Goal: Information Seeking & Learning: Learn about a topic

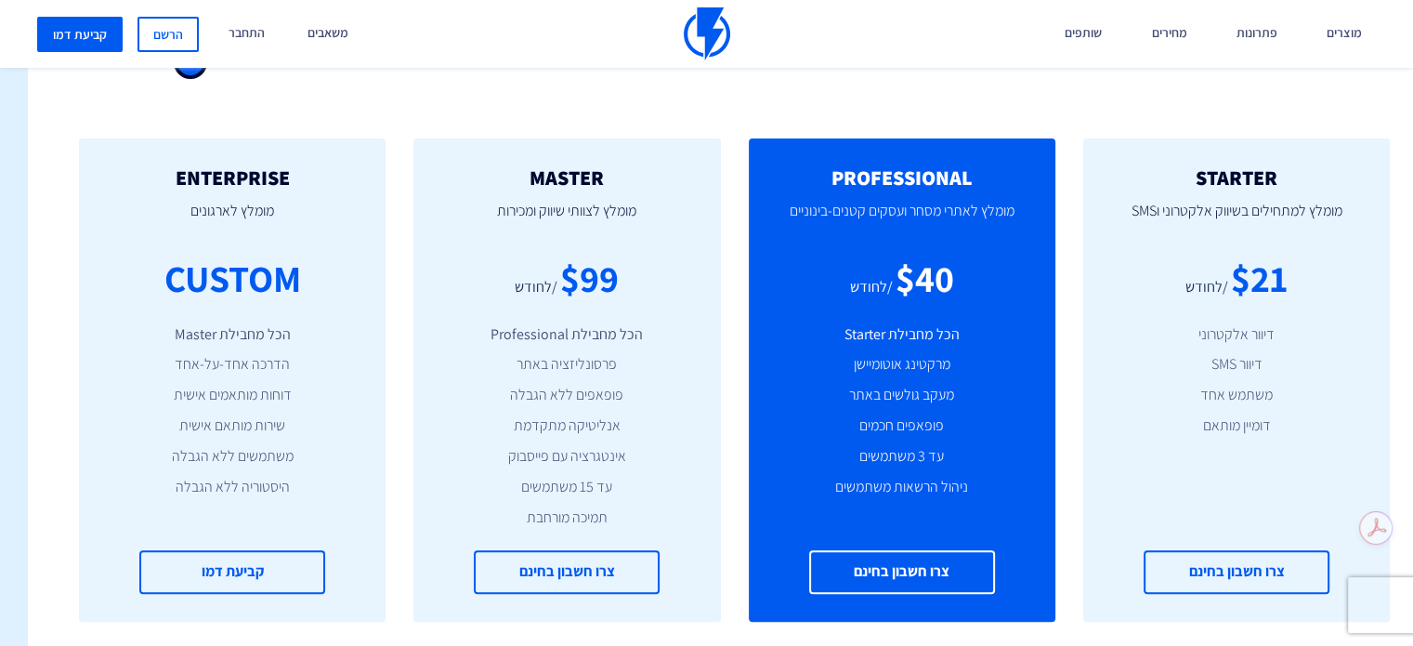
scroll to position [743, -27]
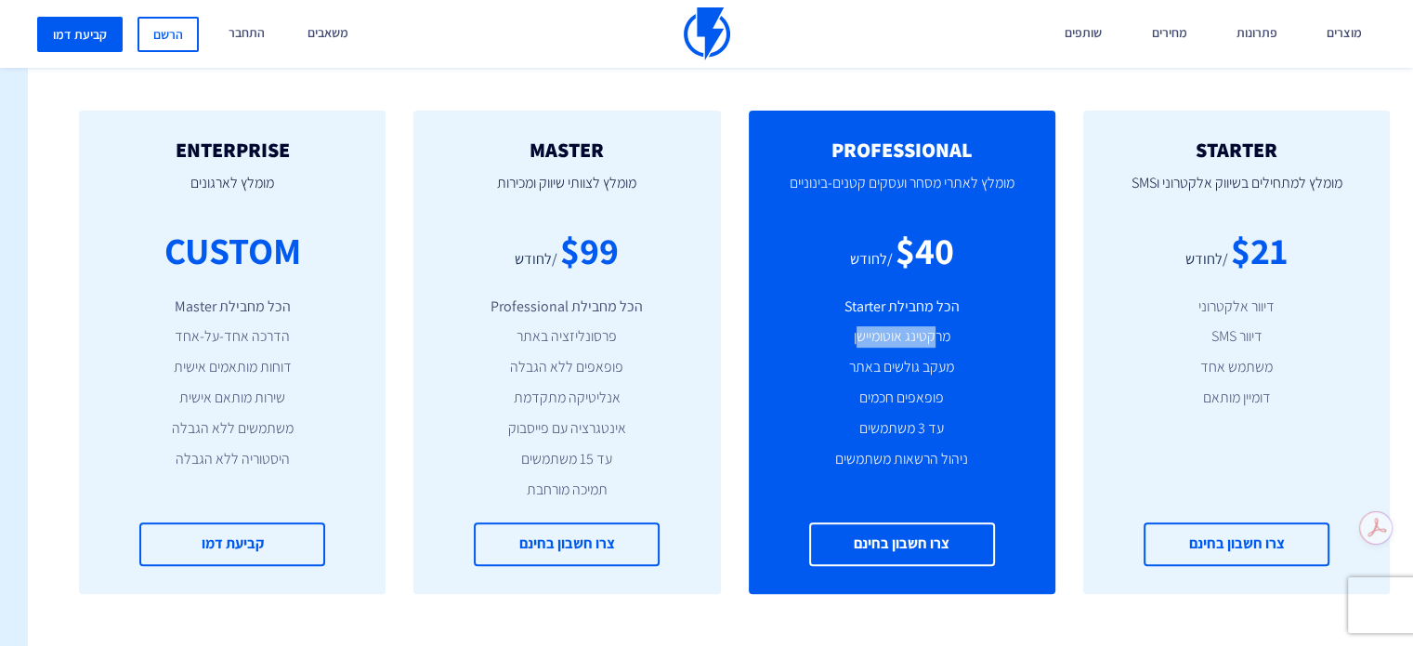
drag, startPoint x: 933, startPoint y: 333, endPoint x: 854, endPoint y: 328, distance: 79.1
click at [854, 328] on li "מרקטינג אוטומיישן" at bounding box center [902, 336] width 251 height 21
drag, startPoint x: 944, startPoint y: 364, endPoint x: 866, endPoint y: 364, distance: 78.0
click at [866, 364] on li "מעקב גולשים באתר" at bounding box center [902, 367] width 251 height 21
drag, startPoint x: 925, startPoint y: 394, endPoint x: 872, endPoint y: 385, distance: 53.6
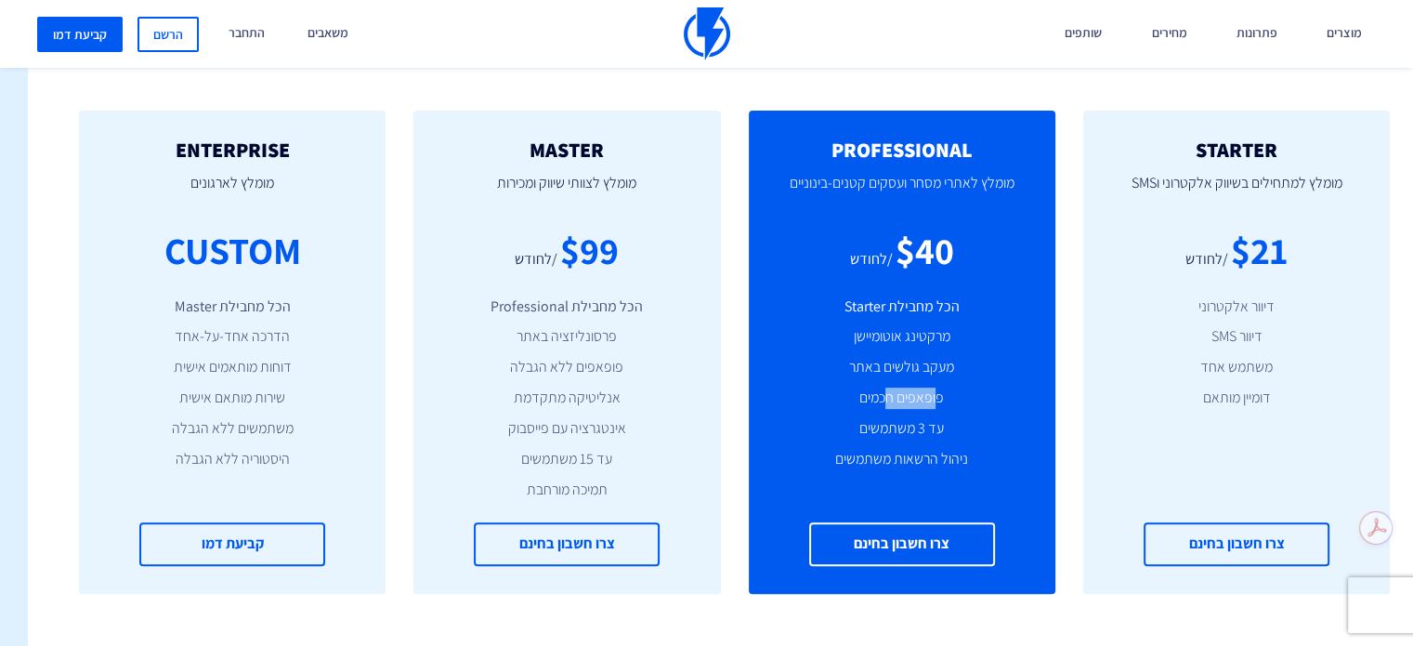
click at [881, 385] on ul "הכל מחבילת Starter מרקטינג אוטומיישן מעקב גולשים באתר פופאפים חכמים עד 3 משתמשי…" at bounding box center [902, 383] width 251 height 174
drag, startPoint x: 936, startPoint y: 464, endPoint x: 909, endPoint y: 457, distance: 27.7
click at [909, 457] on li "ניהול הרשאות משתמשים" at bounding box center [902, 459] width 251 height 21
click at [914, 436] on li "עד 3 משתמשים" at bounding box center [902, 428] width 251 height 21
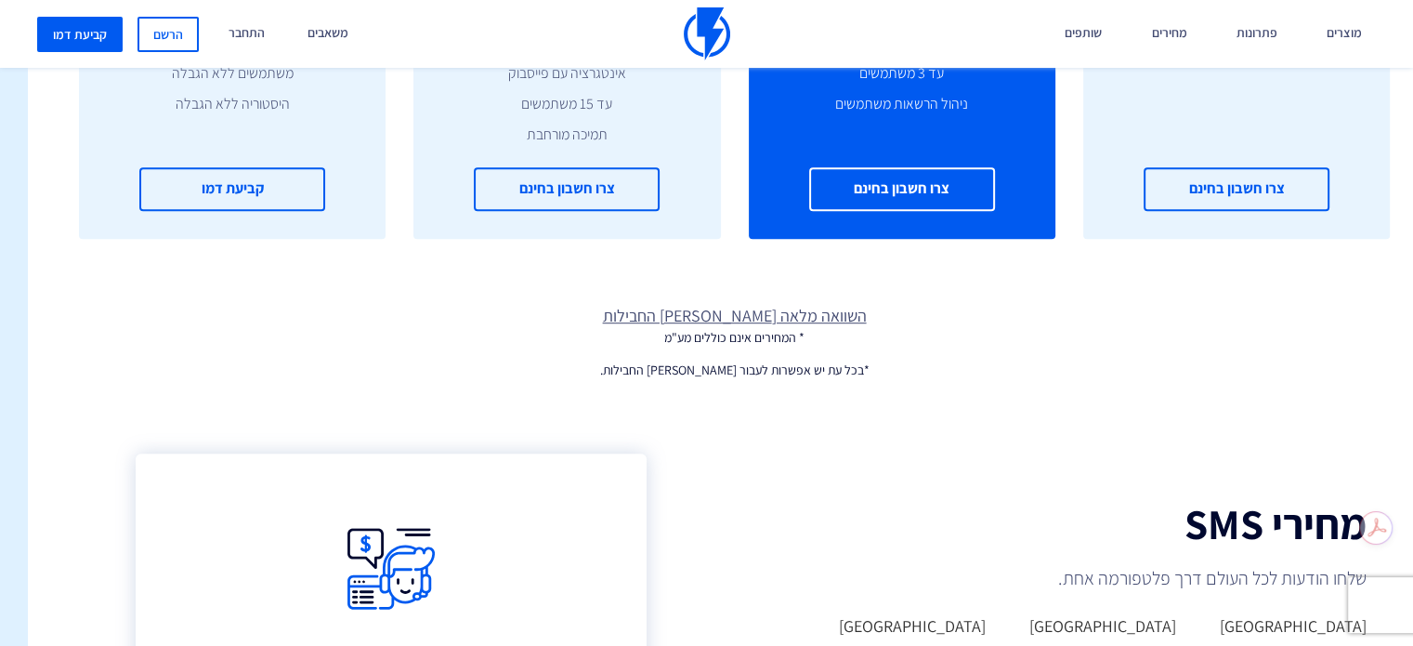
scroll to position [1208, -27]
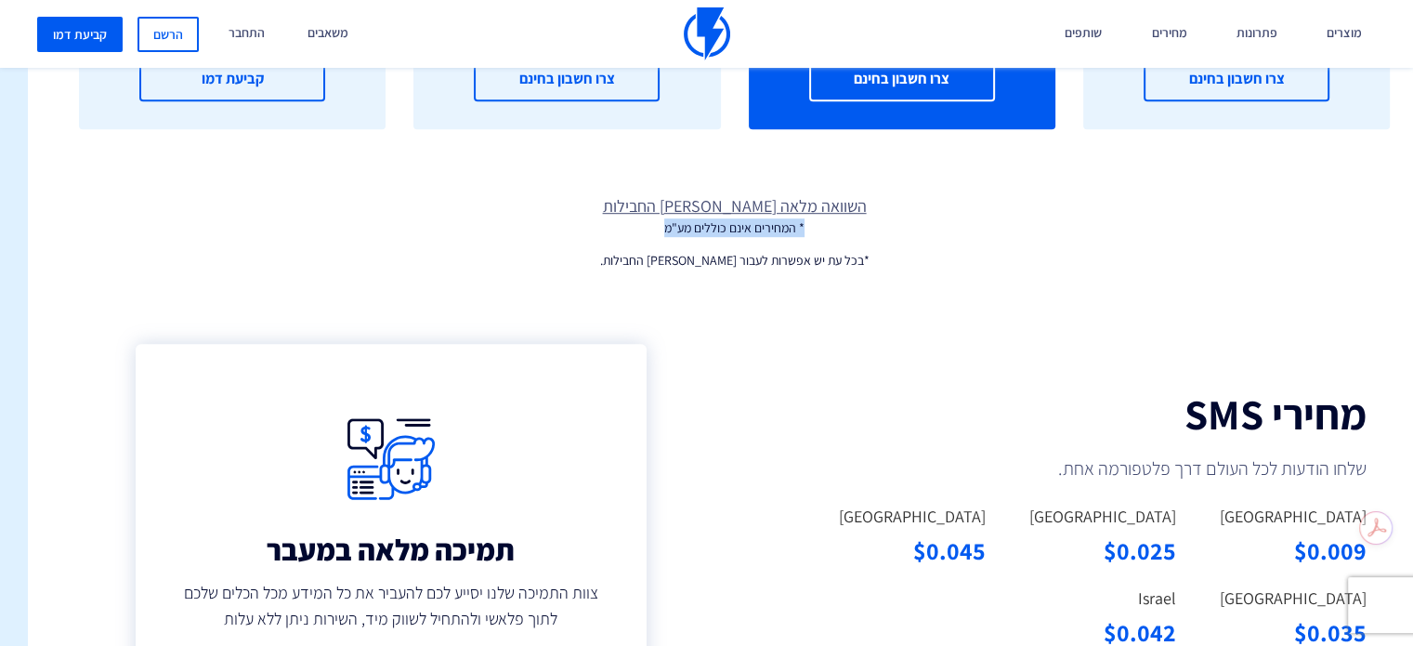
drag, startPoint x: 808, startPoint y: 228, endPoint x: 598, endPoint y: 222, distance: 210.0
click at [598, 222] on p "* המחירים אינם כוללים מע"מ" at bounding box center [734, 227] width 1413 height 19
copy p "* המחירים אינם כוללים מע"מ"
